Goal: Information Seeking & Learning: Learn about a topic

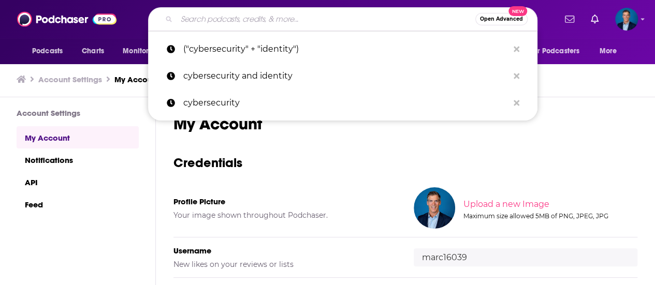
click at [186, 16] on input "Search podcasts, credits, & more..." at bounding box center [326, 19] width 299 height 17
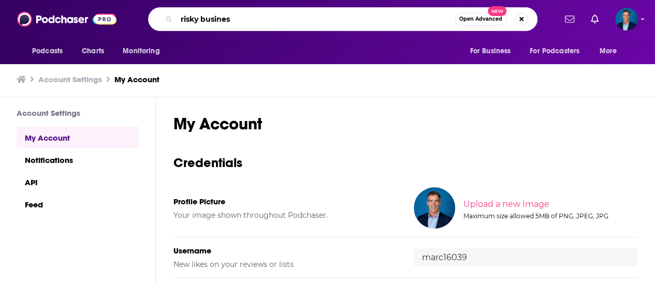
type input "risky business"
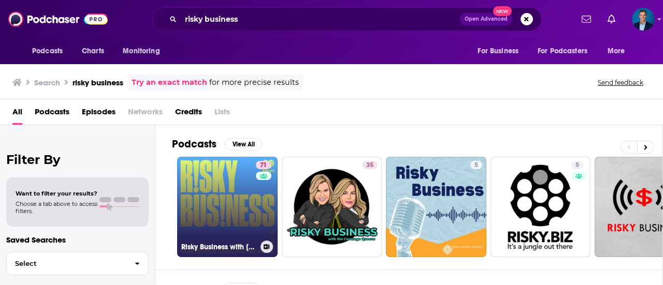
click at [251, 204] on link "71 Risky Business with [PERSON_NAME] and [PERSON_NAME]" at bounding box center [227, 207] width 100 height 100
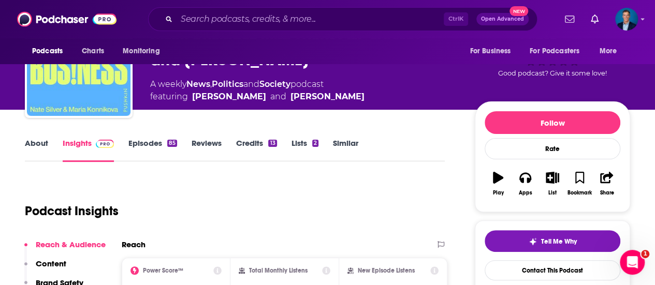
scroll to position [52, 0]
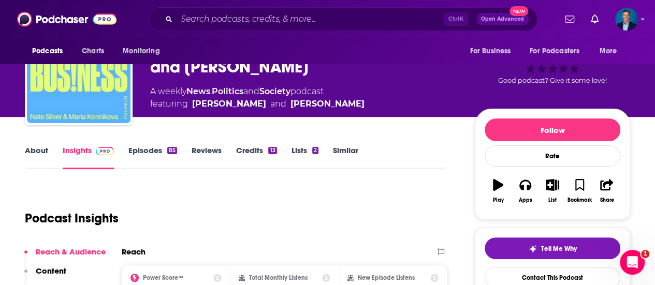
click at [41, 153] on link "About" at bounding box center [36, 158] width 23 height 24
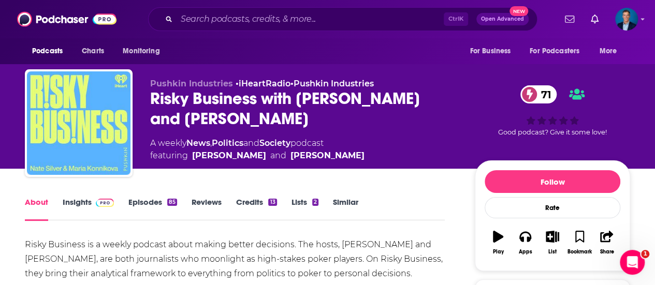
click at [81, 204] on link "Insights" at bounding box center [88, 209] width 51 height 24
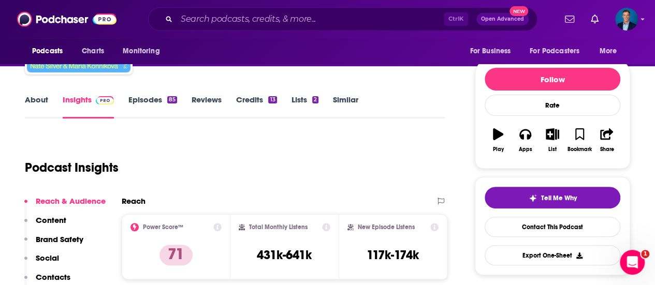
scroll to position [104, 0]
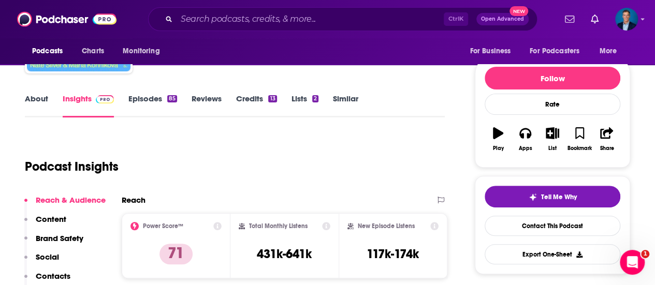
click at [51, 220] on p "Content" at bounding box center [51, 219] width 31 height 10
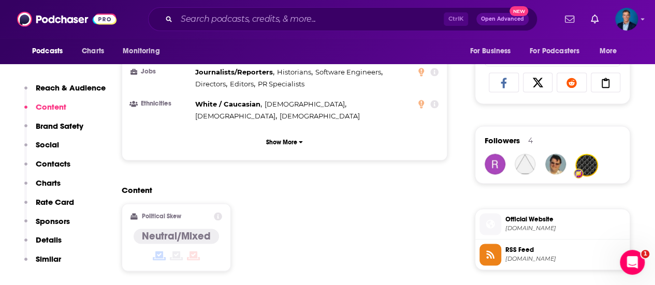
scroll to position [671, 0]
click at [49, 242] on p "Details" at bounding box center [49, 240] width 26 height 10
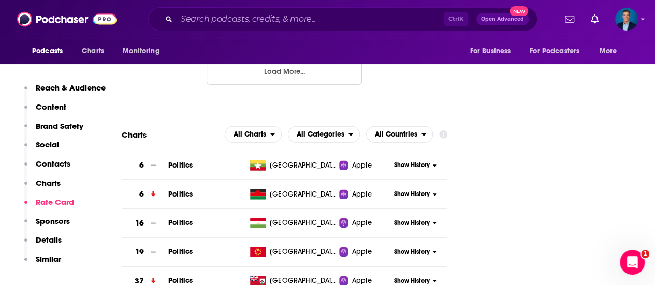
scroll to position [1514, 0]
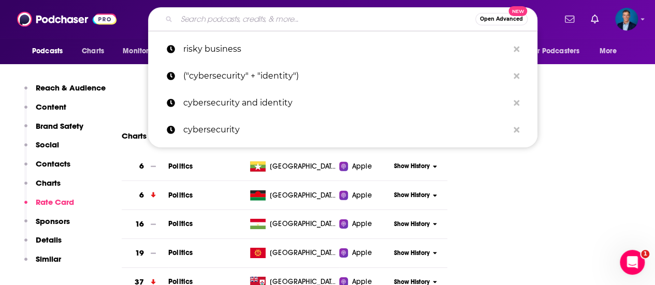
click at [204, 16] on input "Search podcasts, credits, & more..." at bounding box center [326, 19] width 299 height 17
paste input "Darknet Diaries"
type input "Darknet Diaries"
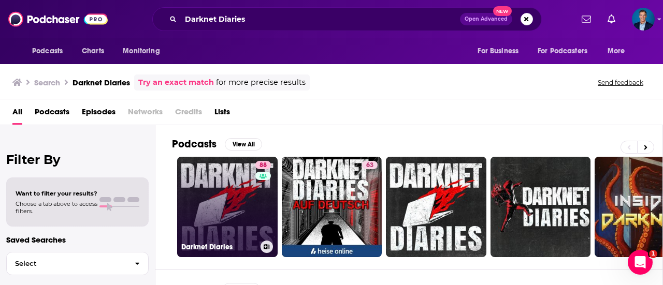
click at [213, 180] on link "88 Darknet Diaries" at bounding box center [227, 207] width 100 height 100
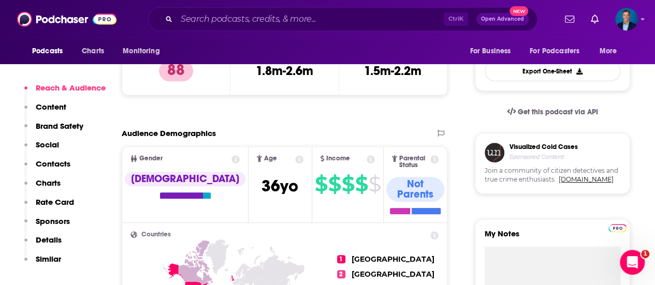
scroll to position [311, 0]
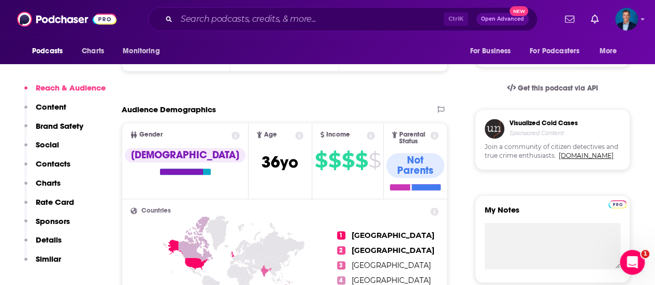
click at [52, 239] on p "Details" at bounding box center [49, 240] width 26 height 10
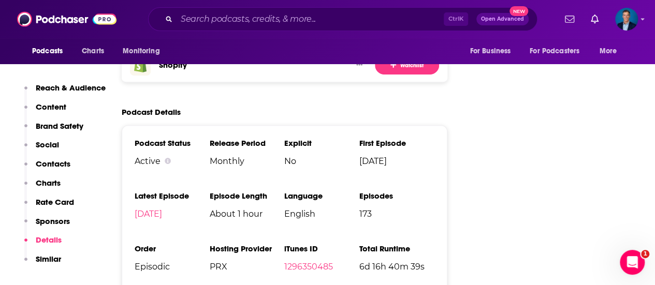
scroll to position [2159, 0]
